Goal: Task Accomplishment & Management: Manage account settings

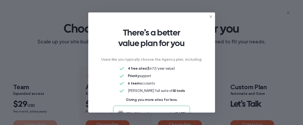
scroll to position [40, 0]
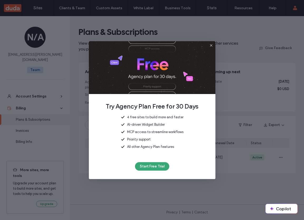
click at [211, 45] on use at bounding box center [211, 45] width 2 height 2
click at [212, 46] on icon at bounding box center [211, 45] width 4 height 4
